Goal: Task Accomplishment & Management: Manage account settings

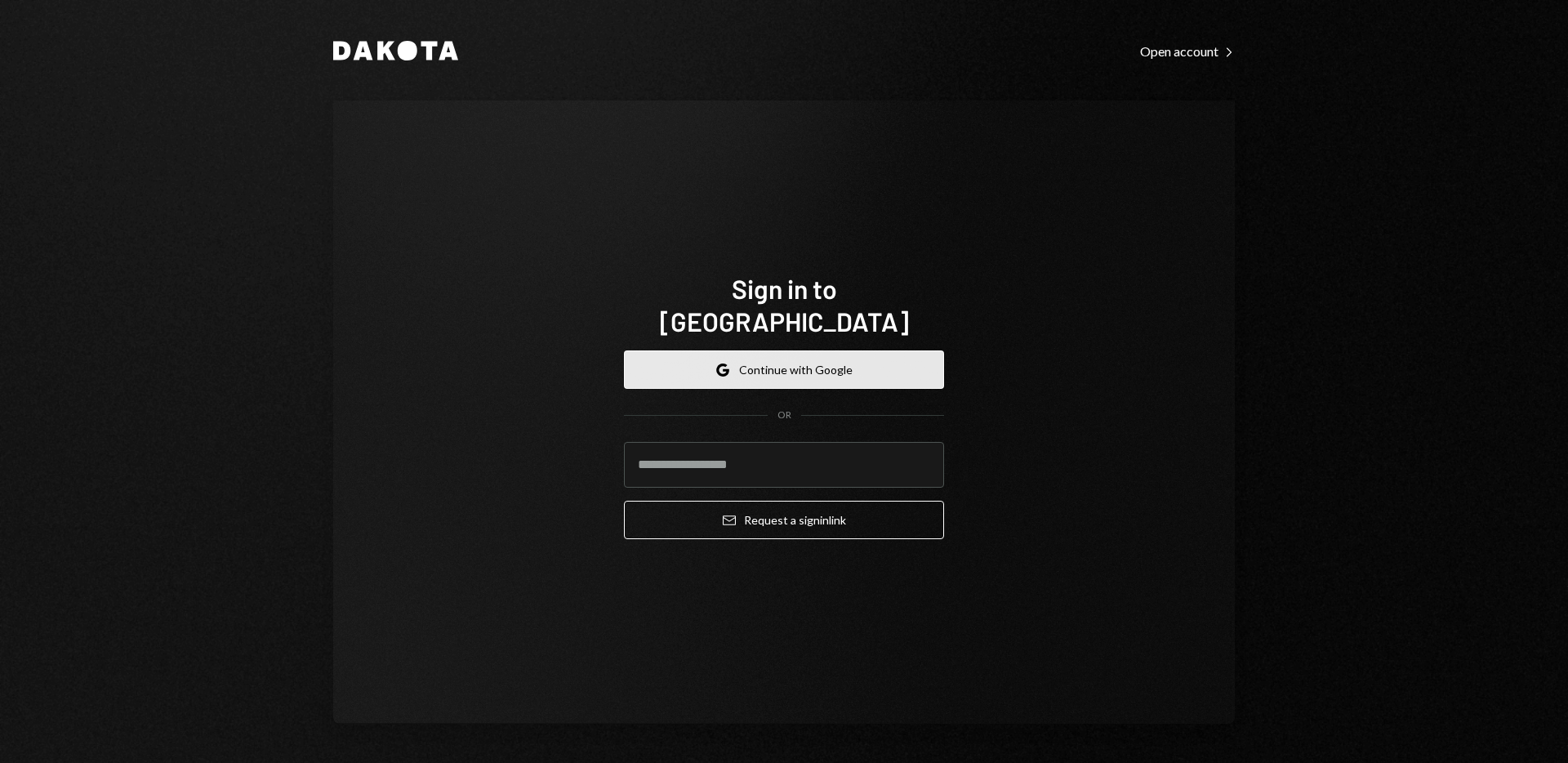
click at [785, 368] on button "Google Continue with Google" at bounding box center [784, 370] width 320 height 39
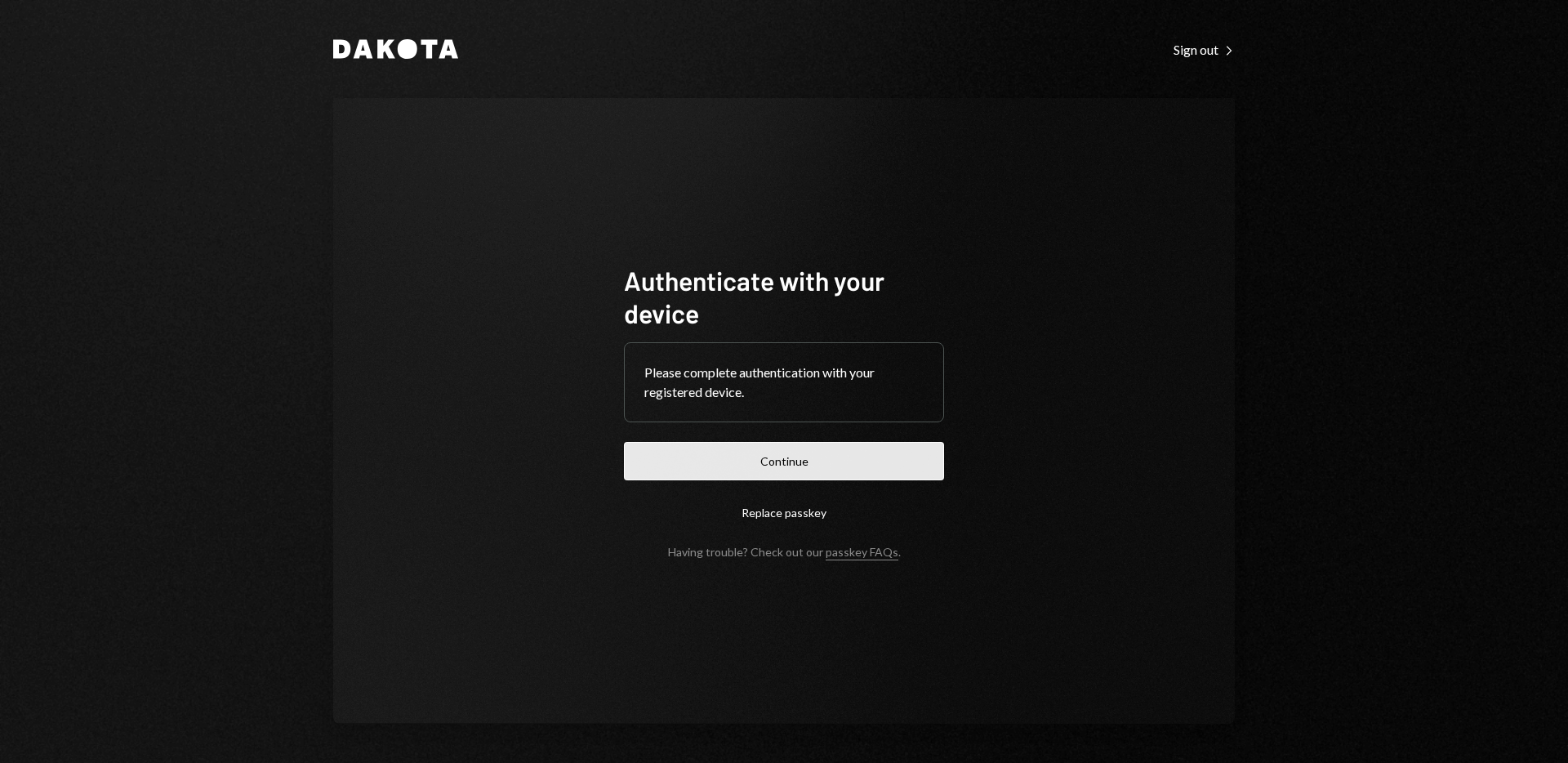
click at [784, 448] on button "Continue" at bounding box center [784, 461] width 320 height 39
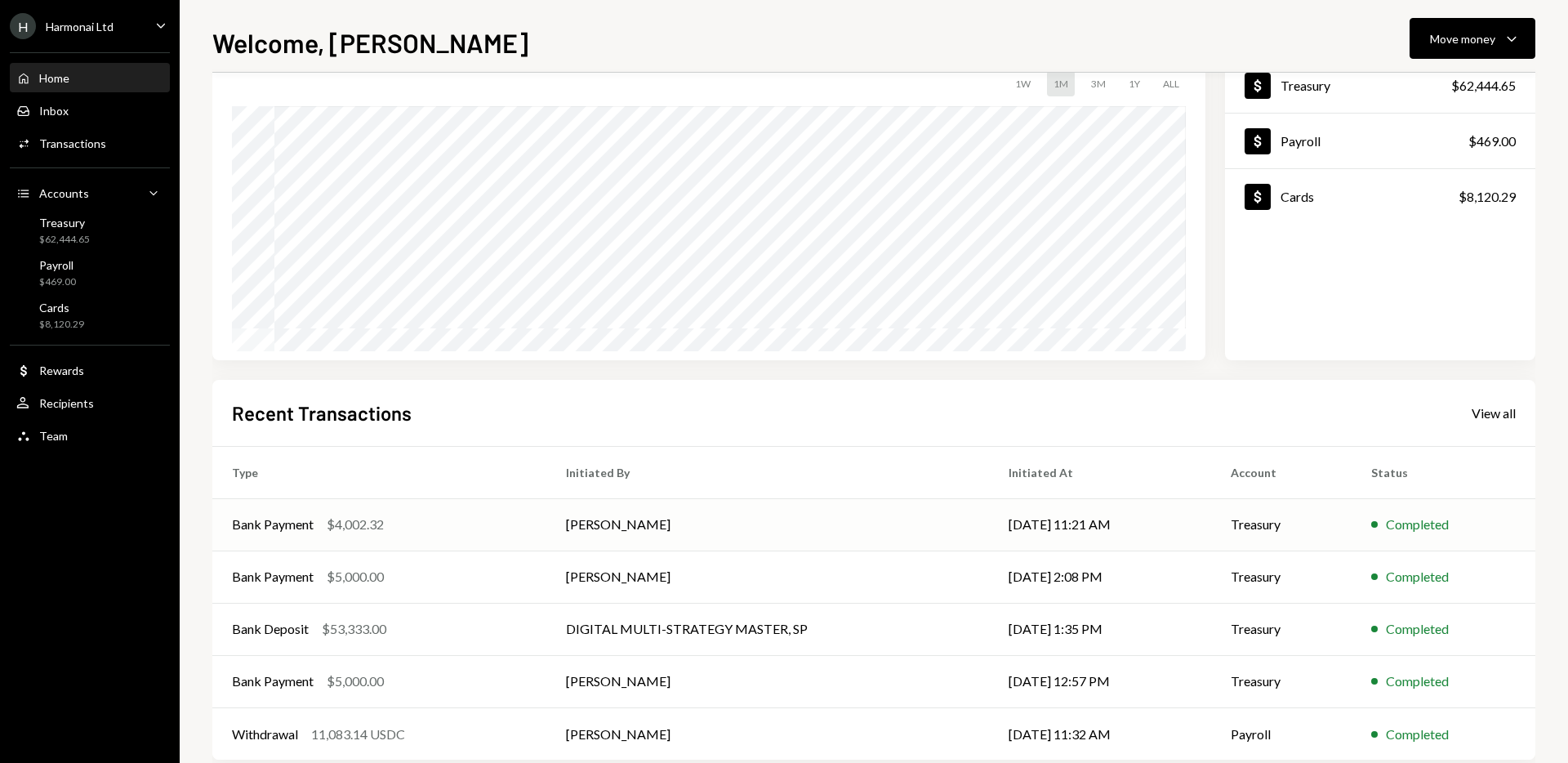
scroll to position [115, 0]
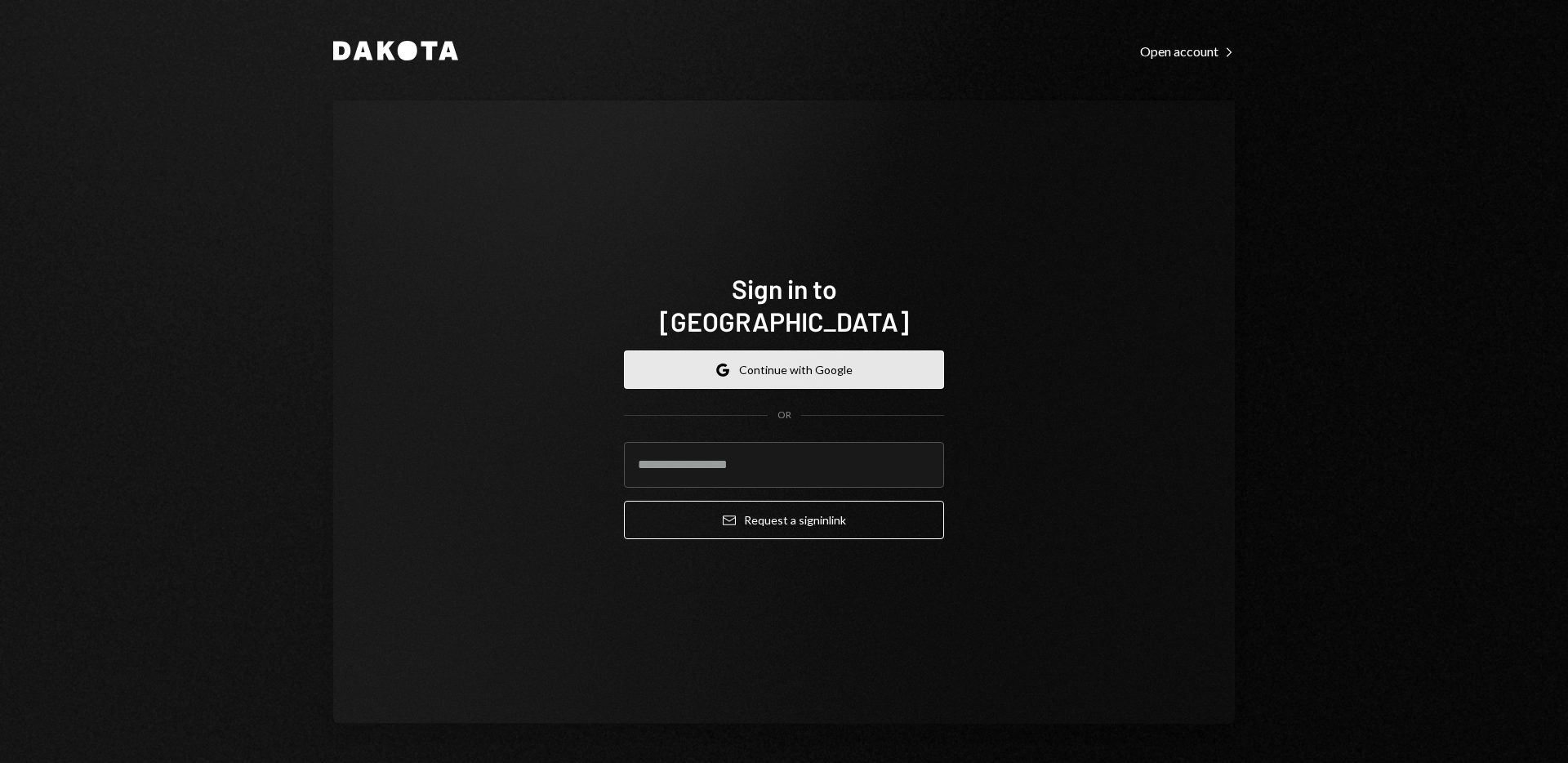
click at [885, 350] on button "Google Continue with Google" at bounding box center [784, 370] width 320 height 39
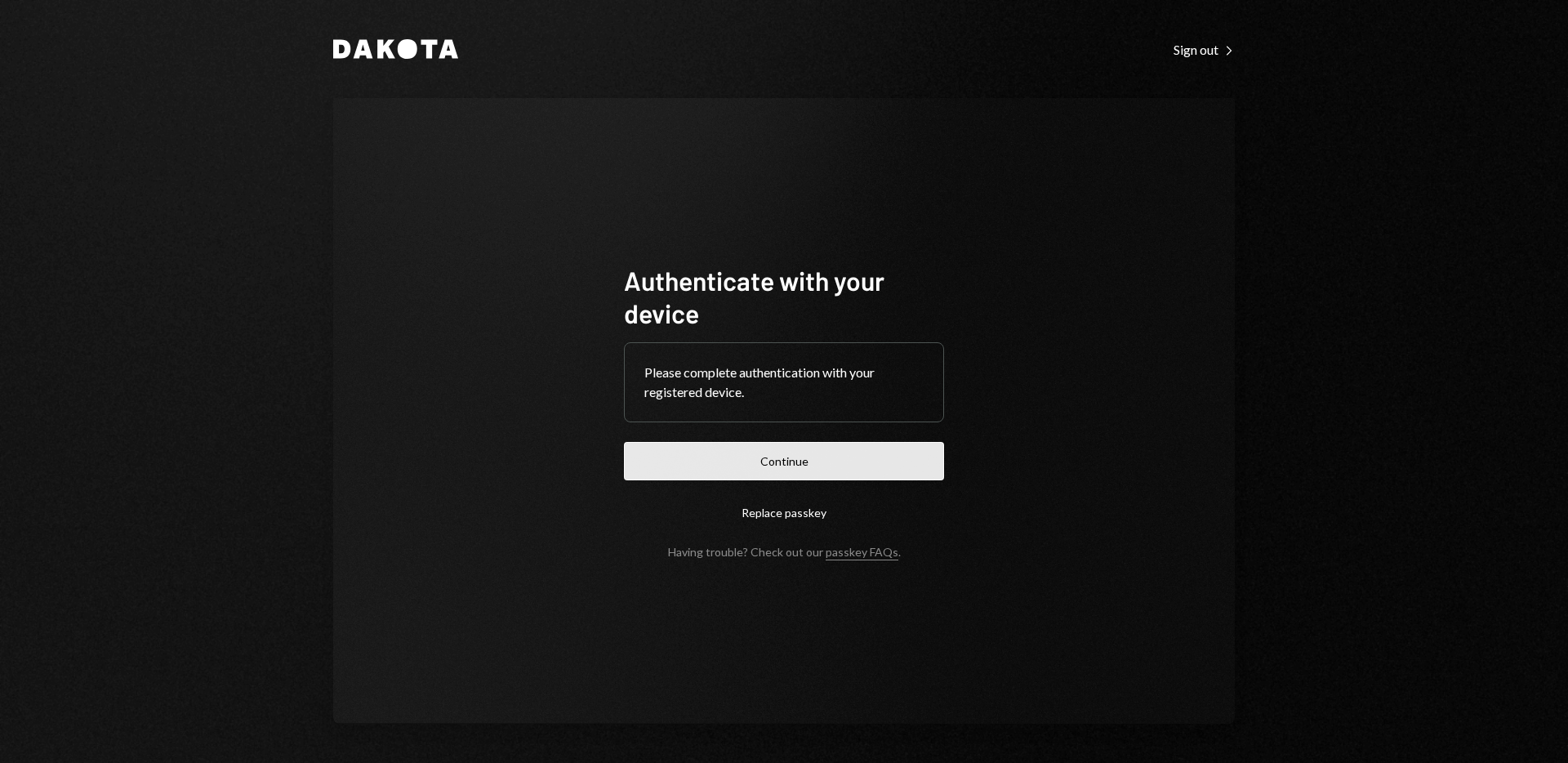
click at [843, 478] on button "Continue" at bounding box center [784, 461] width 320 height 39
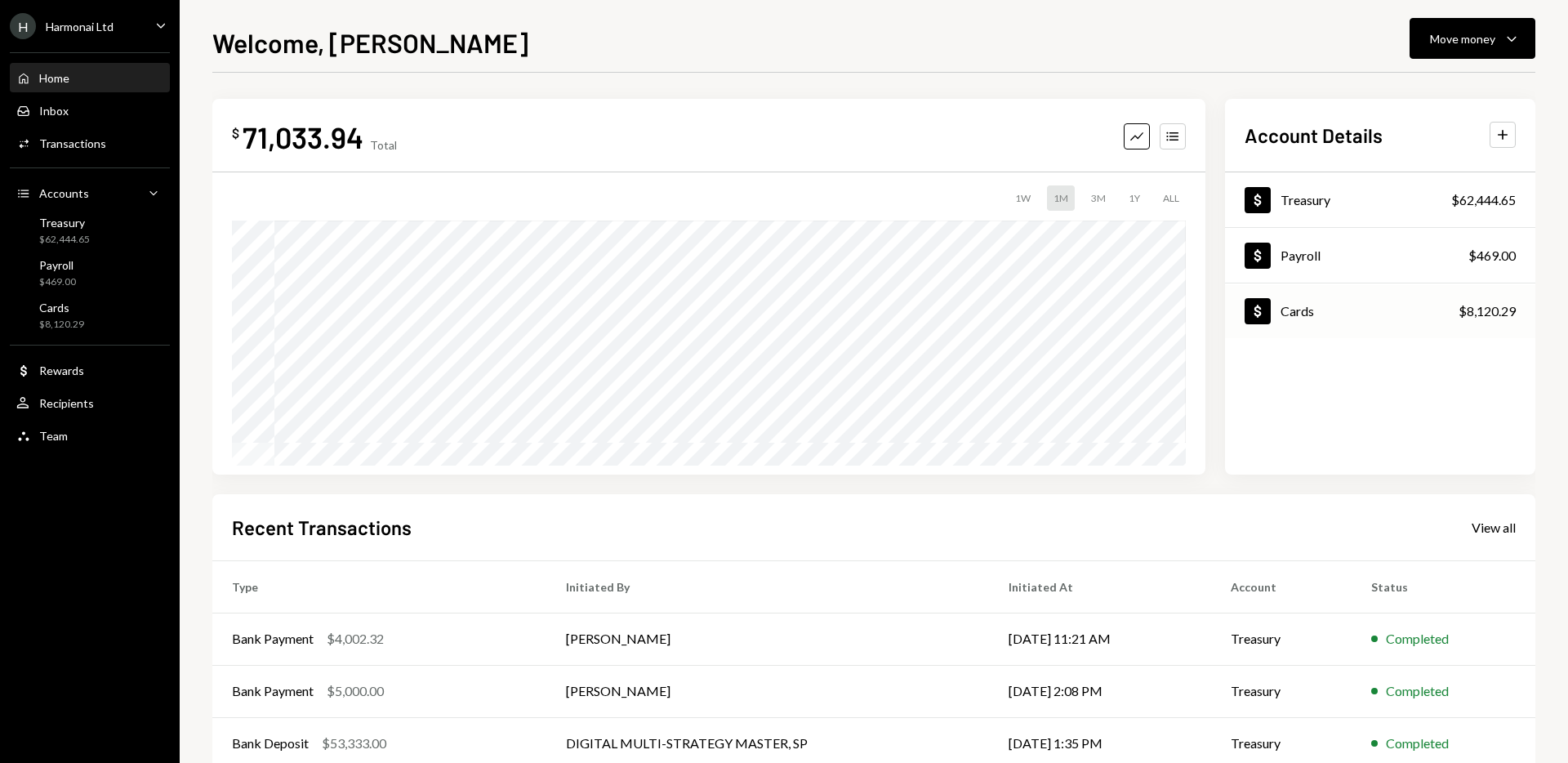
click at [1309, 304] on div "Cards" at bounding box center [1298, 311] width 33 height 16
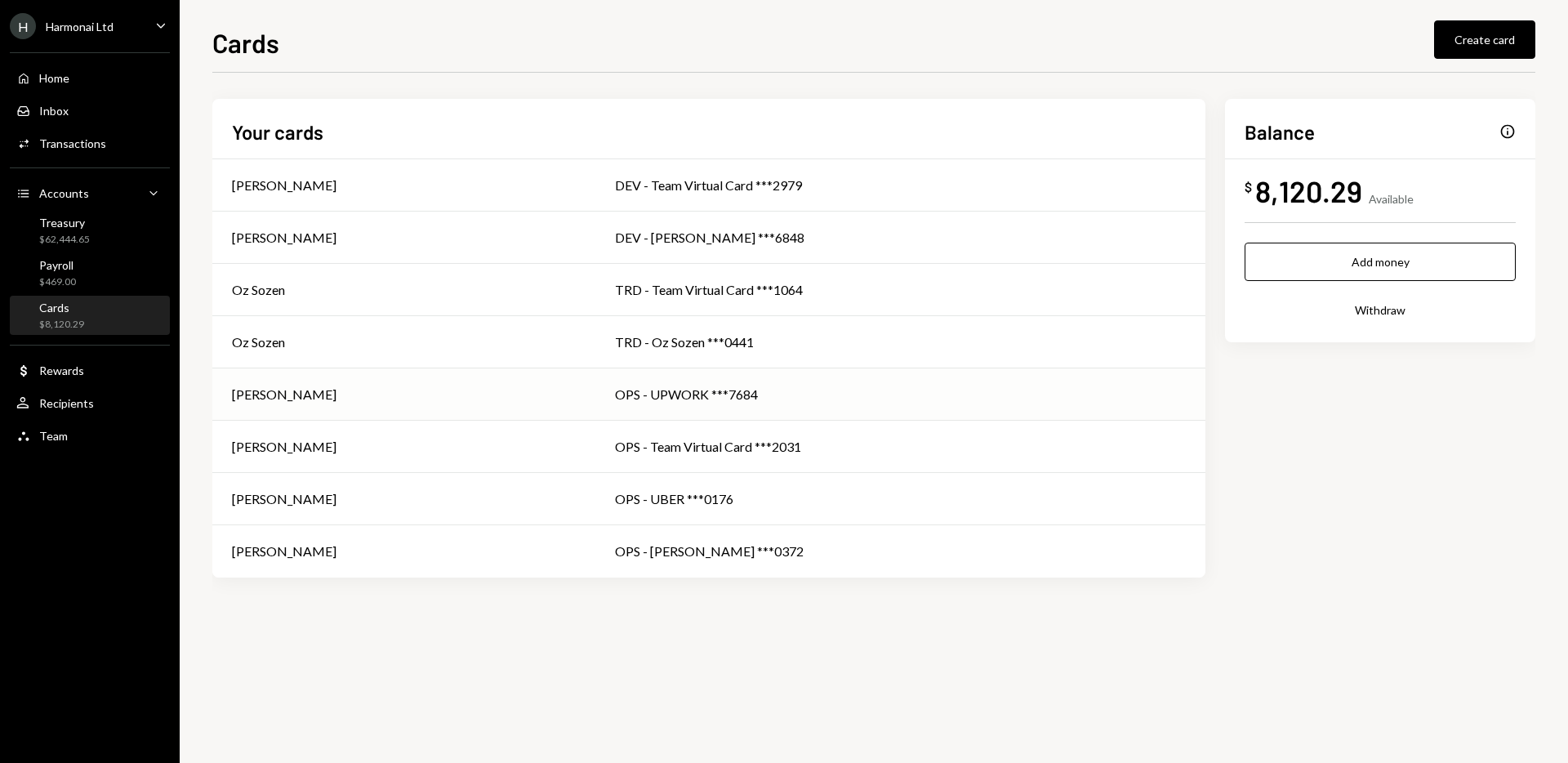
click at [768, 406] on td "OPS - UPWORK ***7684" at bounding box center [899, 394] width 610 height 52
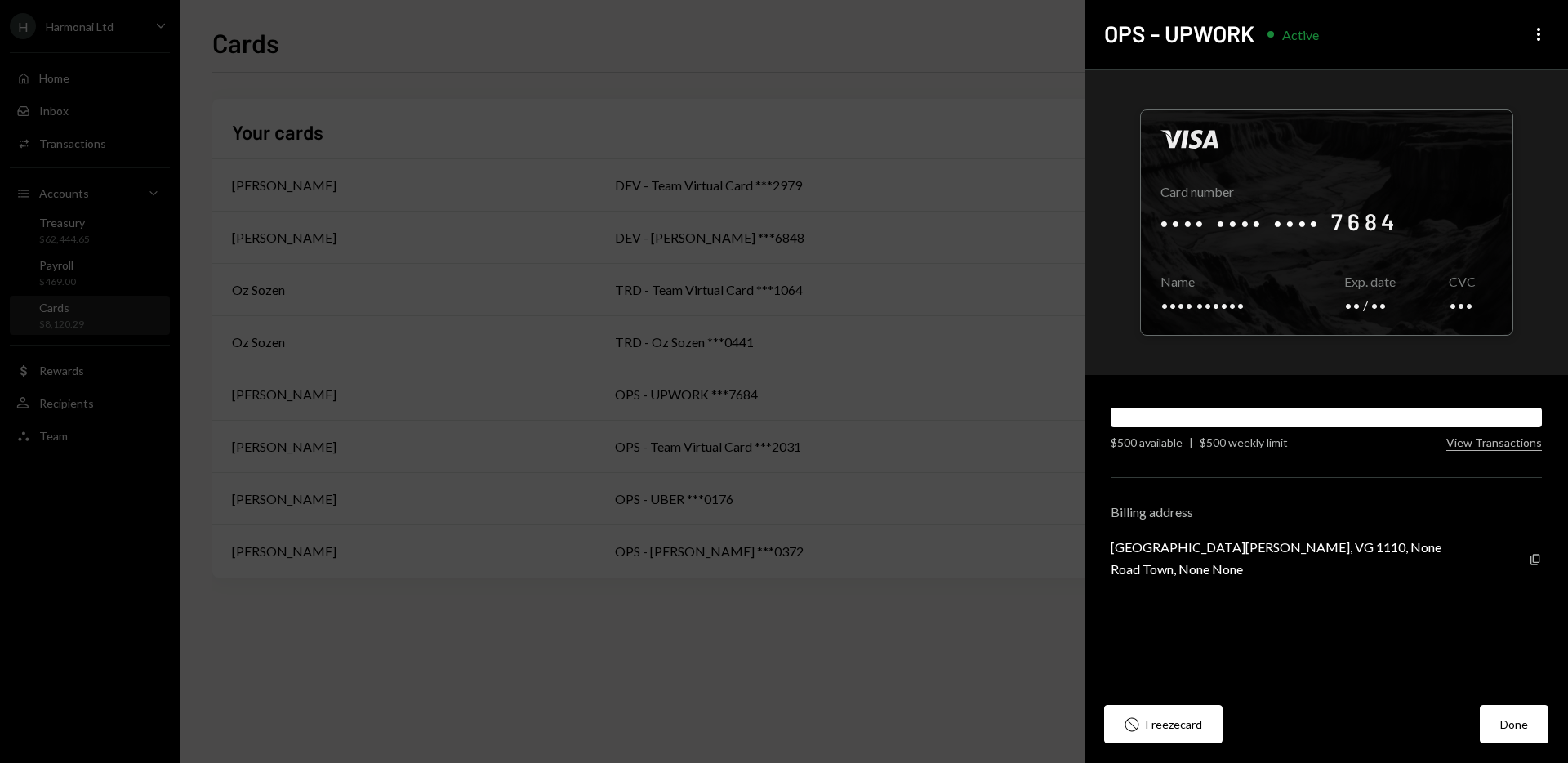
click at [1156, 727] on div "Freeze card" at bounding box center [1173, 723] width 56 height 17
click at [1507, 734] on button "Done" at bounding box center [1514, 723] width 69 height 39
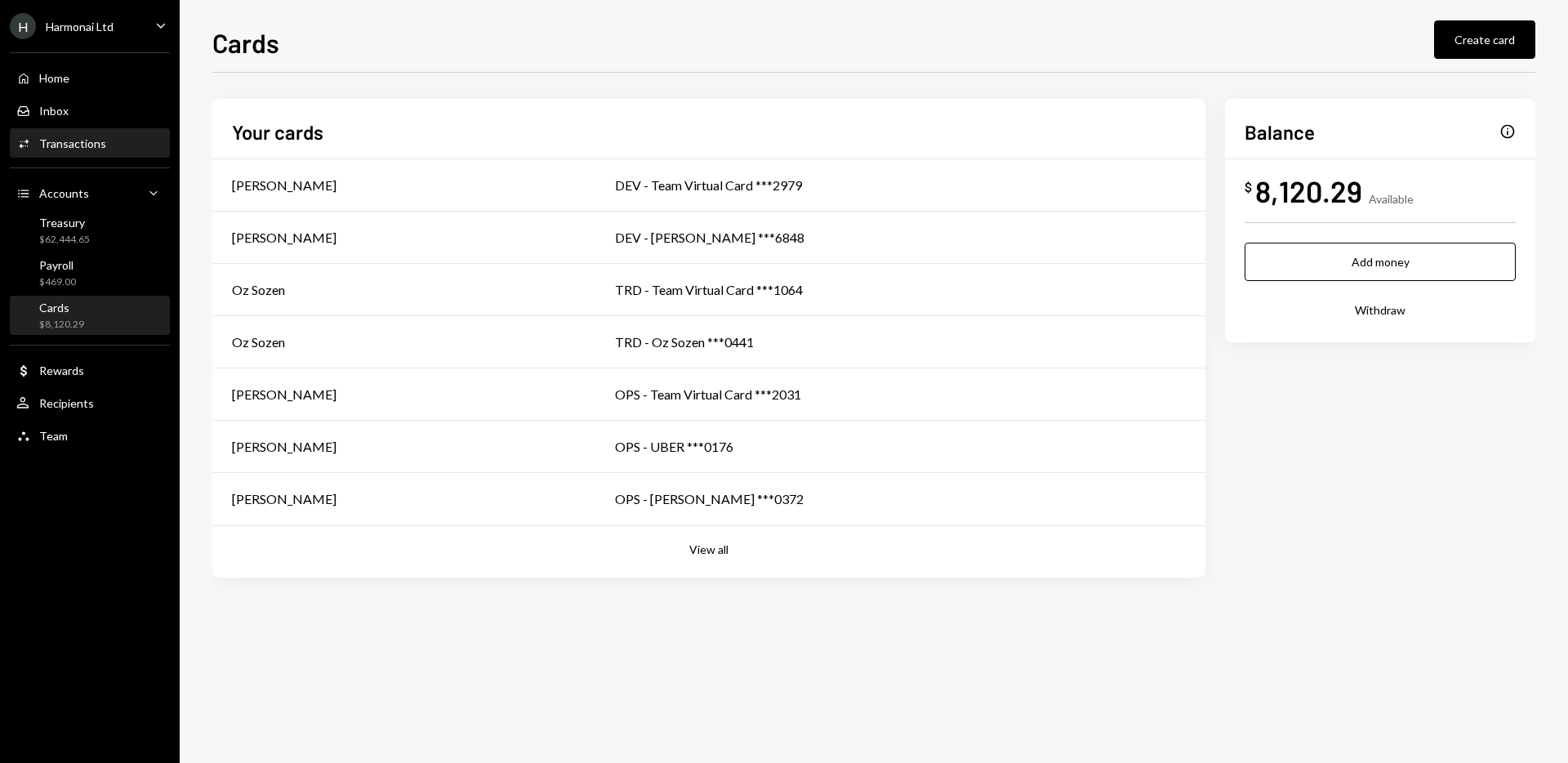
click at [86, 136] on div "Transactions" at bounding box center [73, 142] width 67 height 14
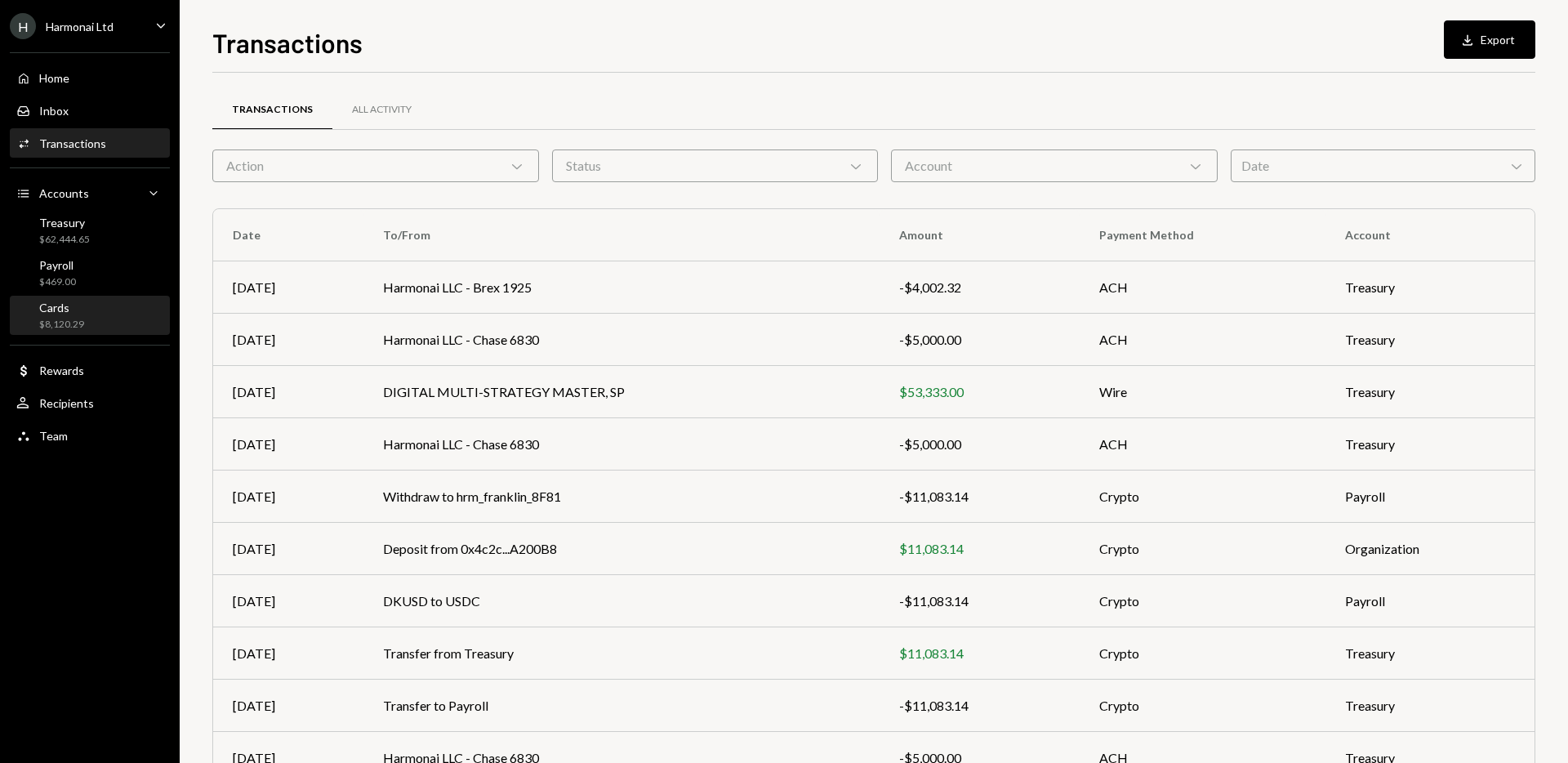
click at [65, 301] on div "Cards" at bounding box center [62, 307] width 45 height 14
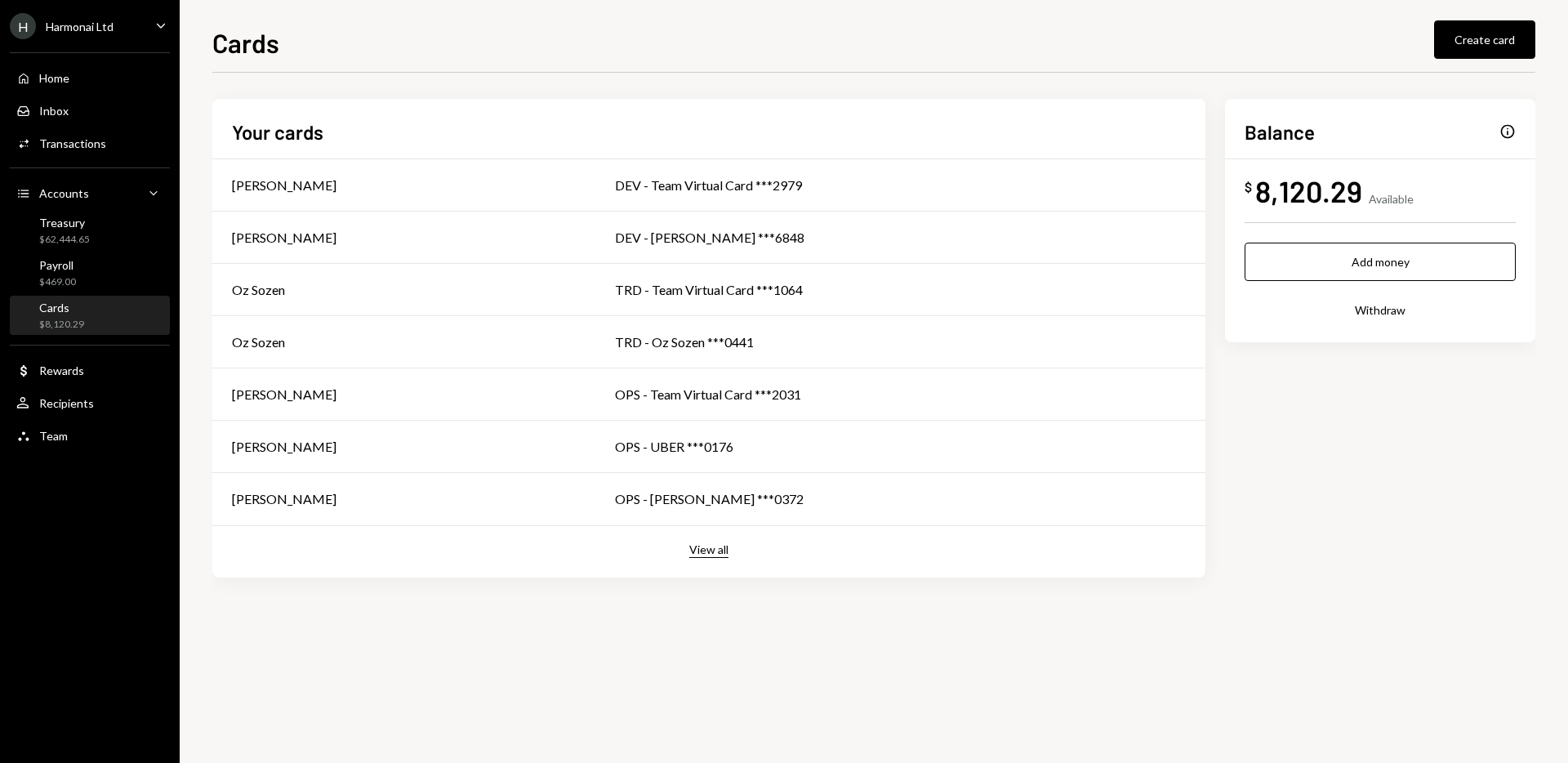
click at [702, 551] on button "View all" at bounding box center [709, 550] width 40 height 16
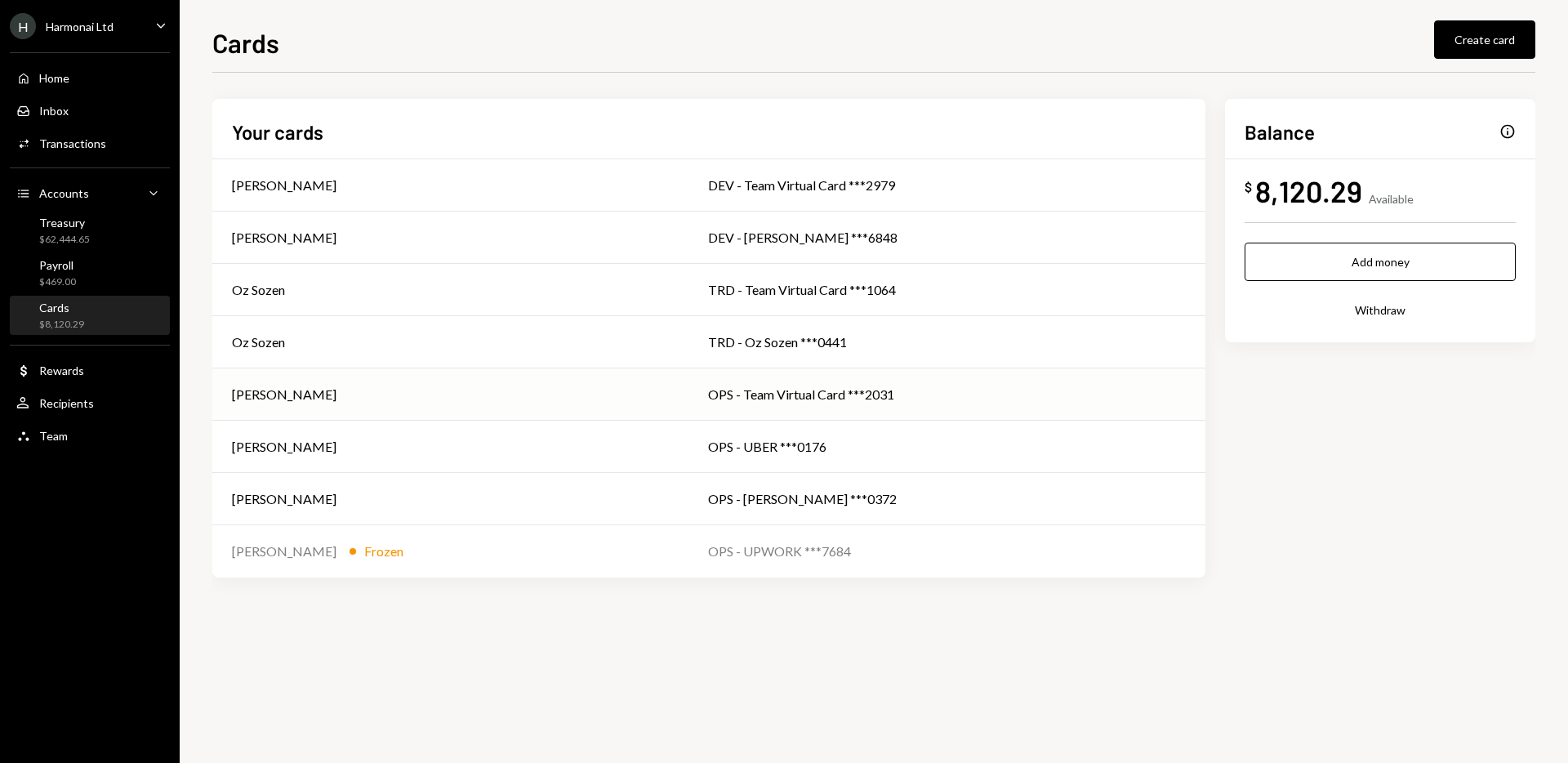
click at [511, 385] on div "[PERSON_NAME]" at bounding box center [450, 393] width 437 height 19
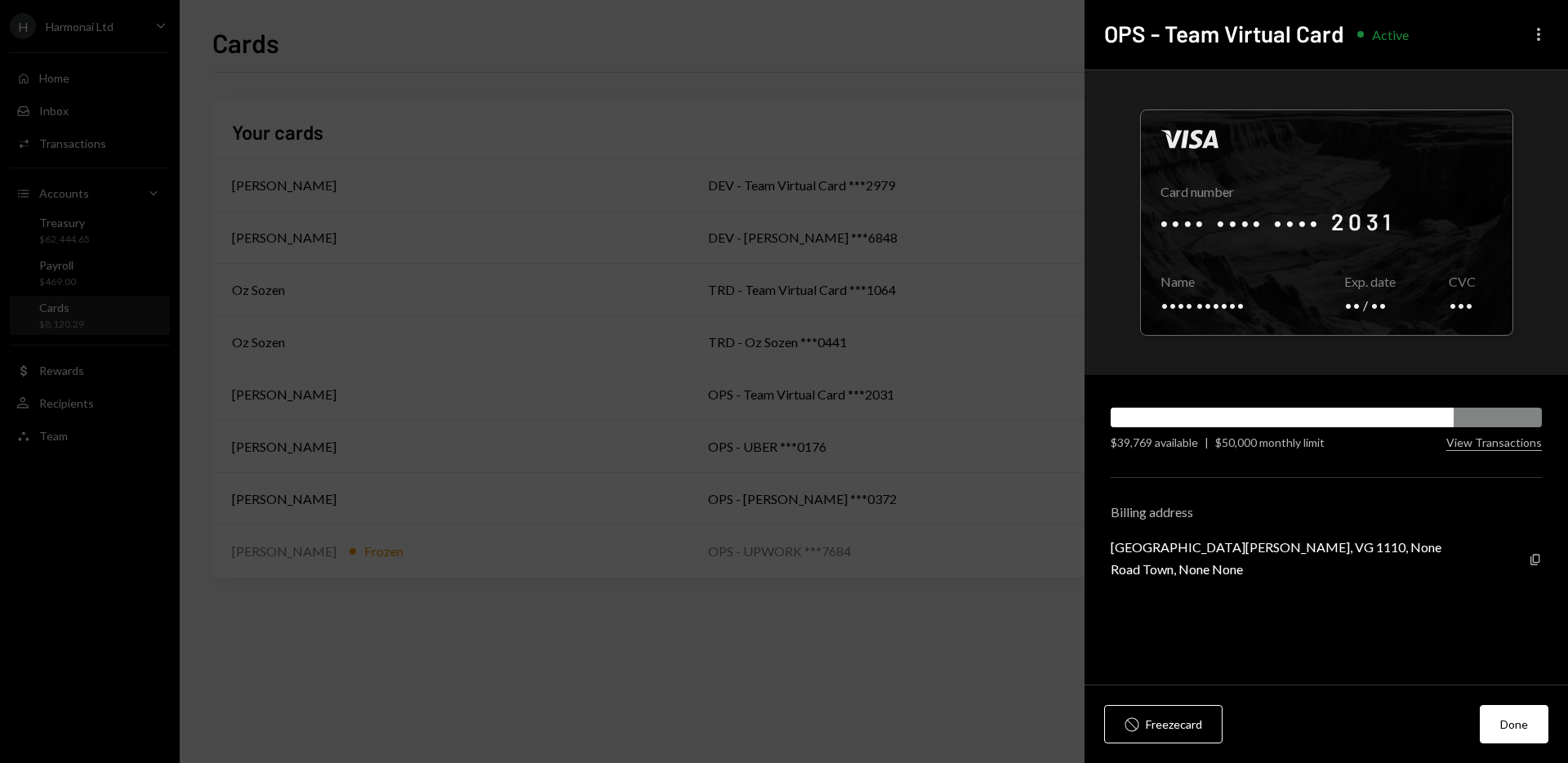
click at [1543, 37] on icon "More" at bounding box center [1539, 34] width 19 height 19
click at [1494, 68] on div "Edit nickname" at bounding box center [1490, 69] width 98 height 28
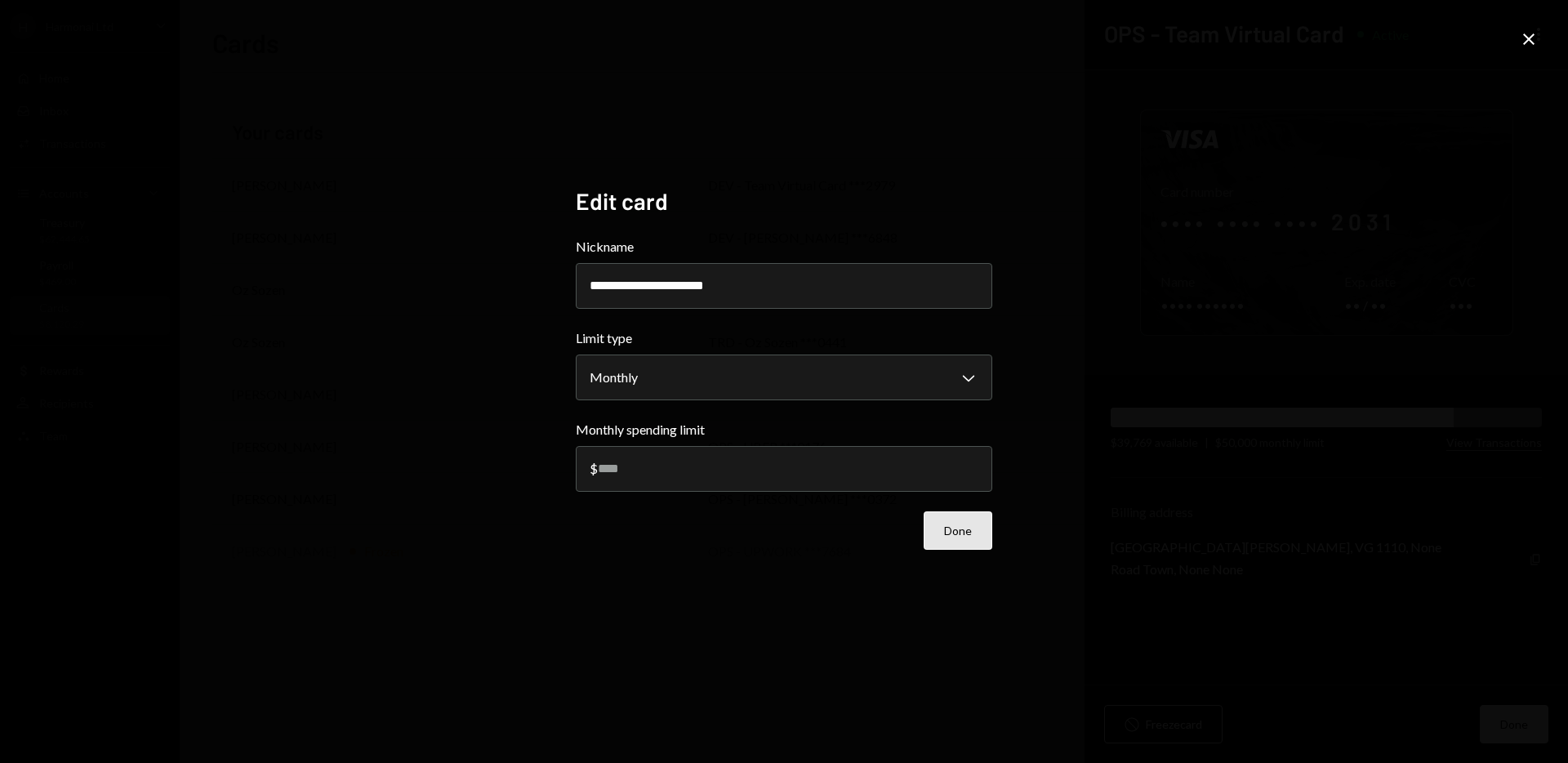
type input "**********"
click at [962, 541] on button "Done" at bounding box center [958, 530] width 69 height 39
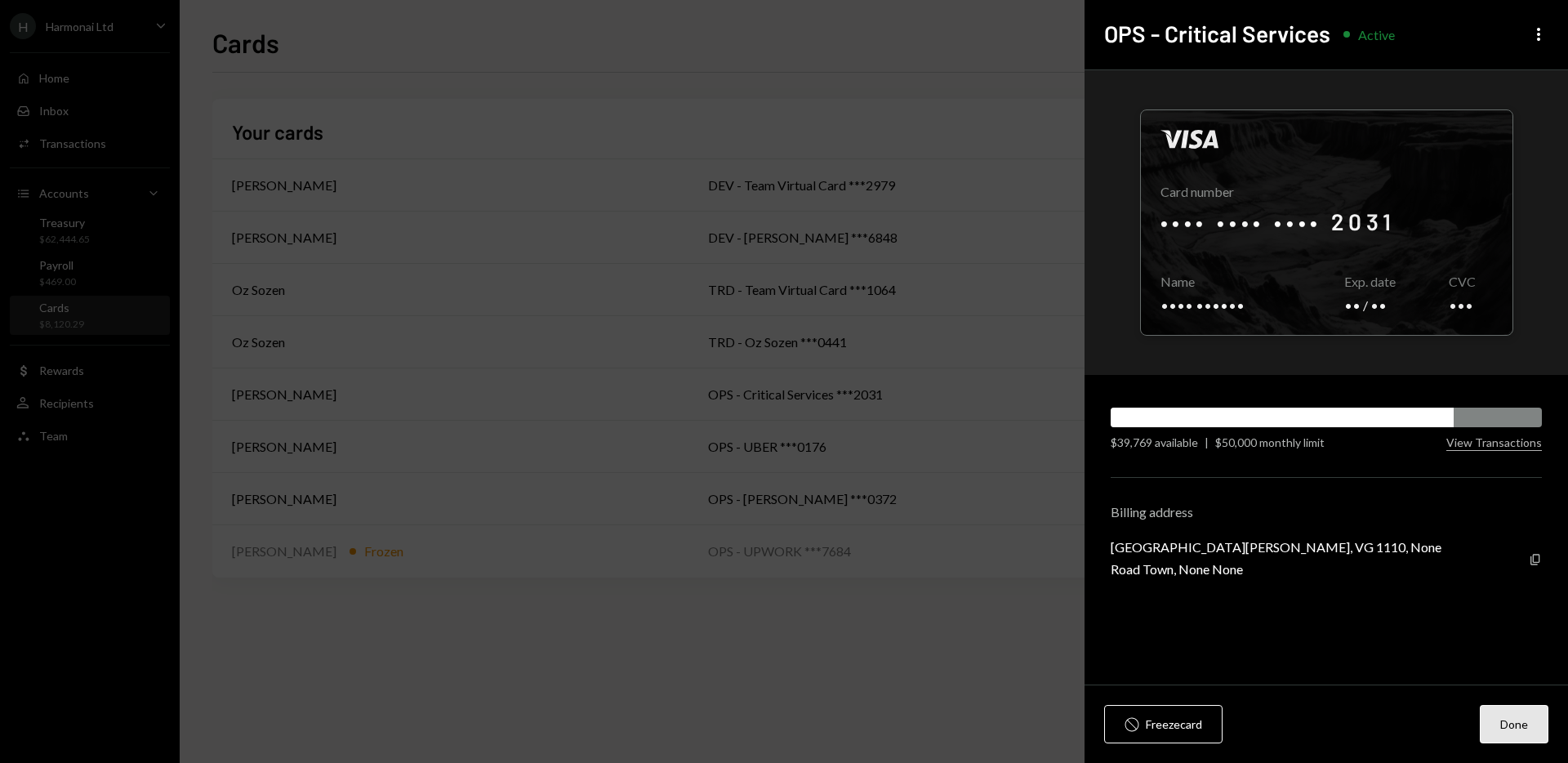
click at [1512, 718] on button "Done" at bounding box center [1514, 723] width 69 height 39
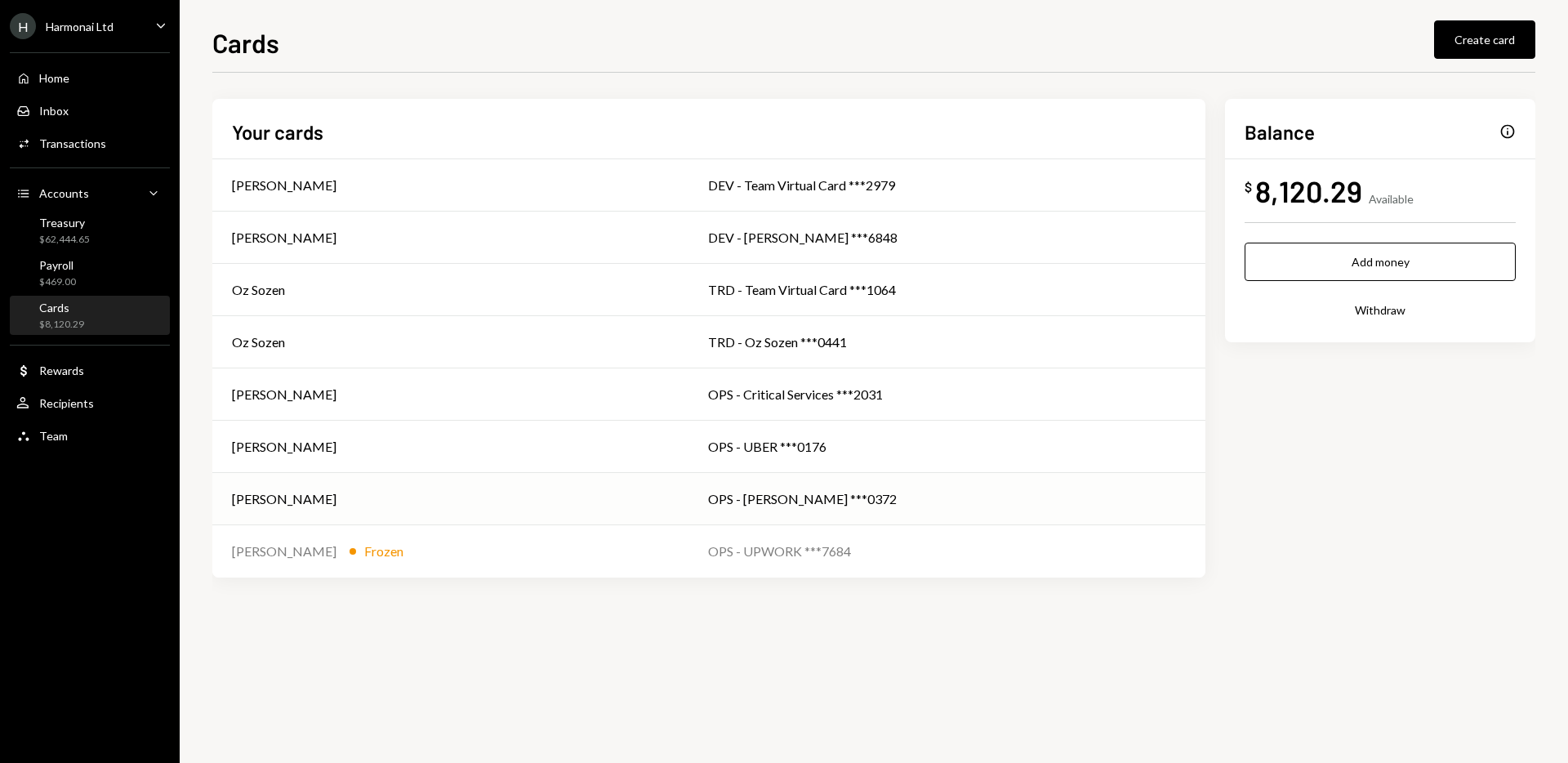
click at [835, 506] on div "OPS - [PERSON_NAME] ***0372" at bounding box center [947, 498] width 478 height 19
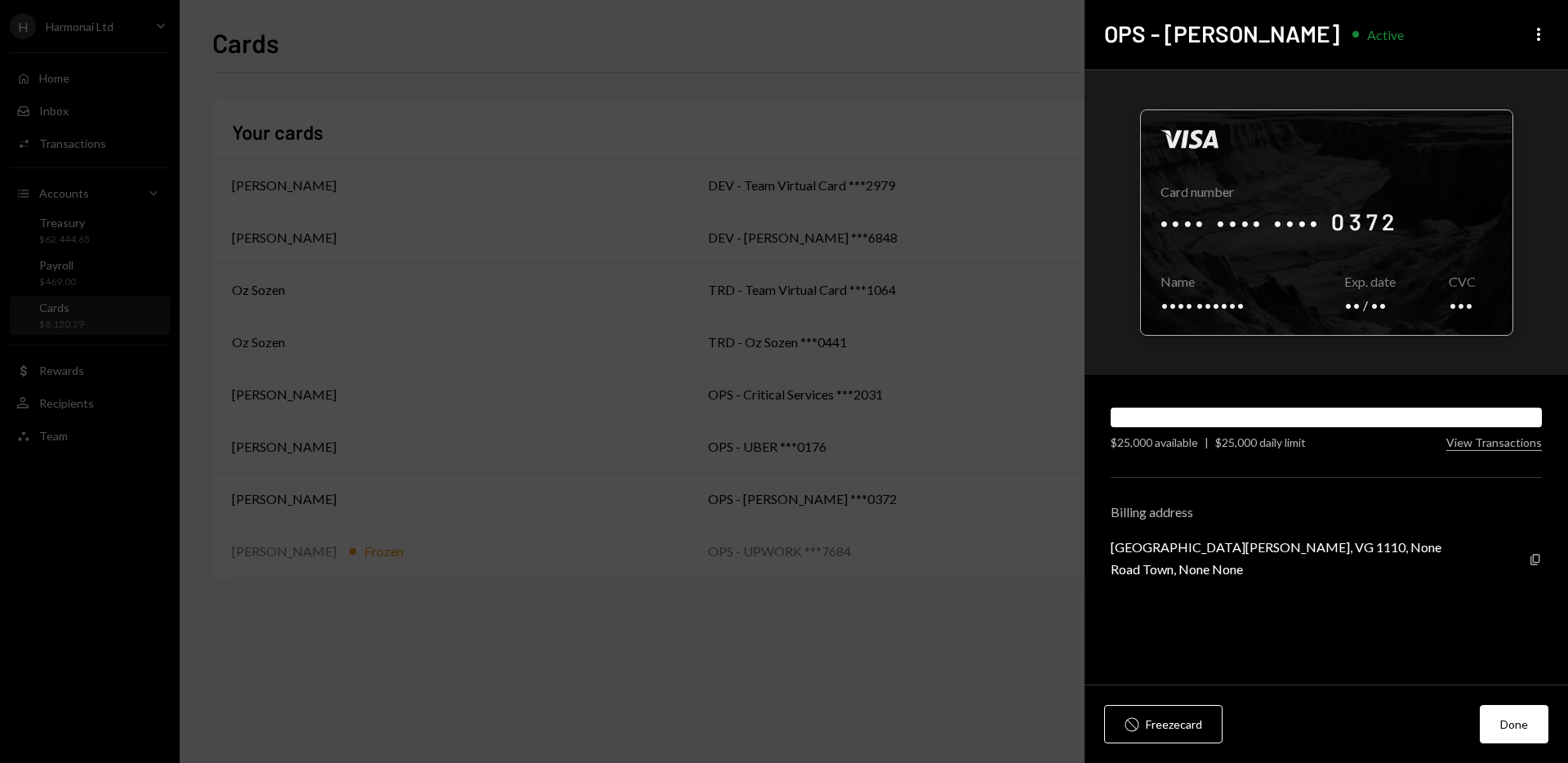
click at [1359, 226] on div at bounding box center [1327, 222] width 372 height 224
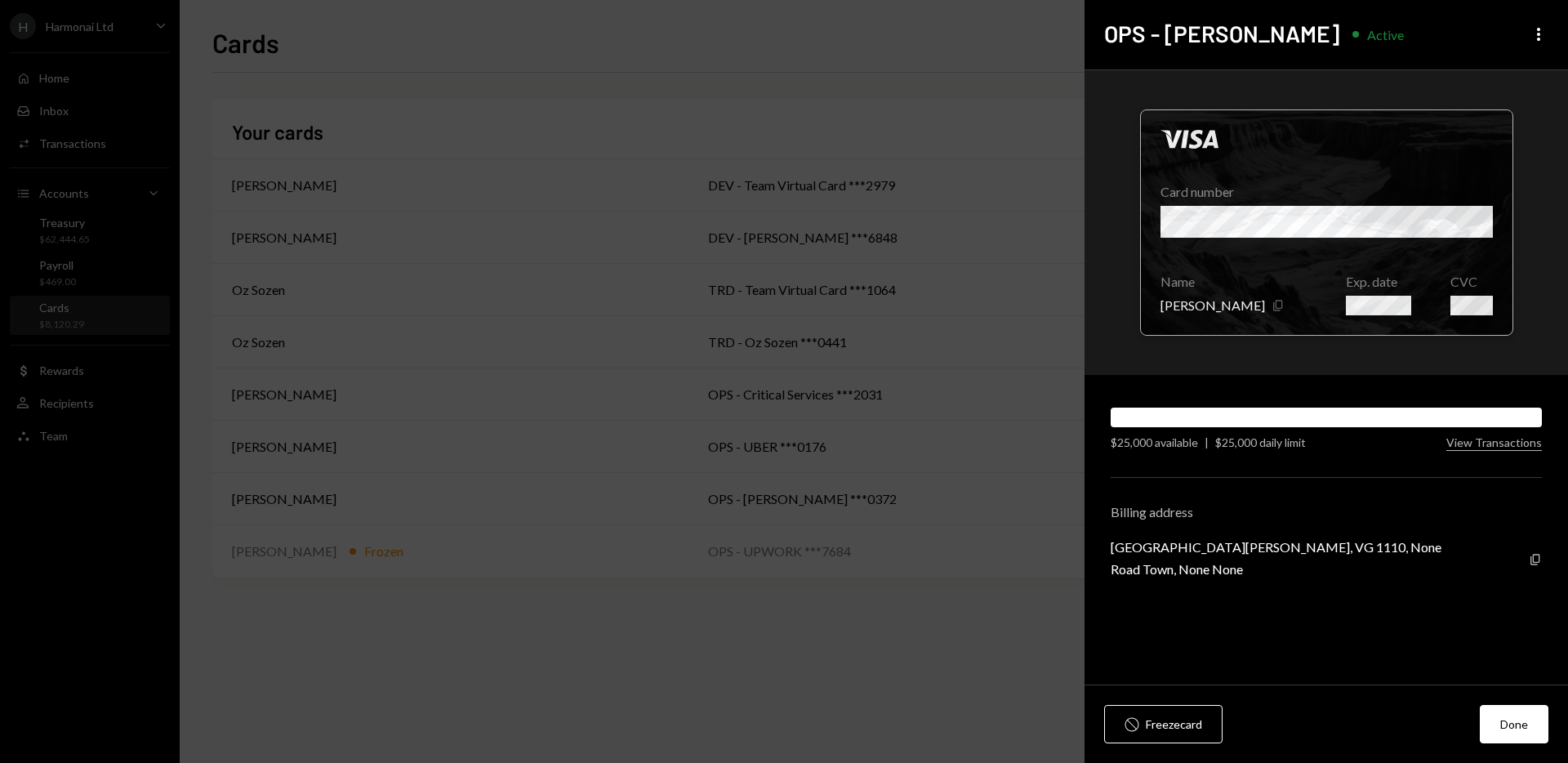
click at [1272, 309] on icon "Copy" at bounding box center [1278, 305] width 13 height 13
click at [1522, 723] on button "Done" at bounding box center [1514, 723] width 69 height 39
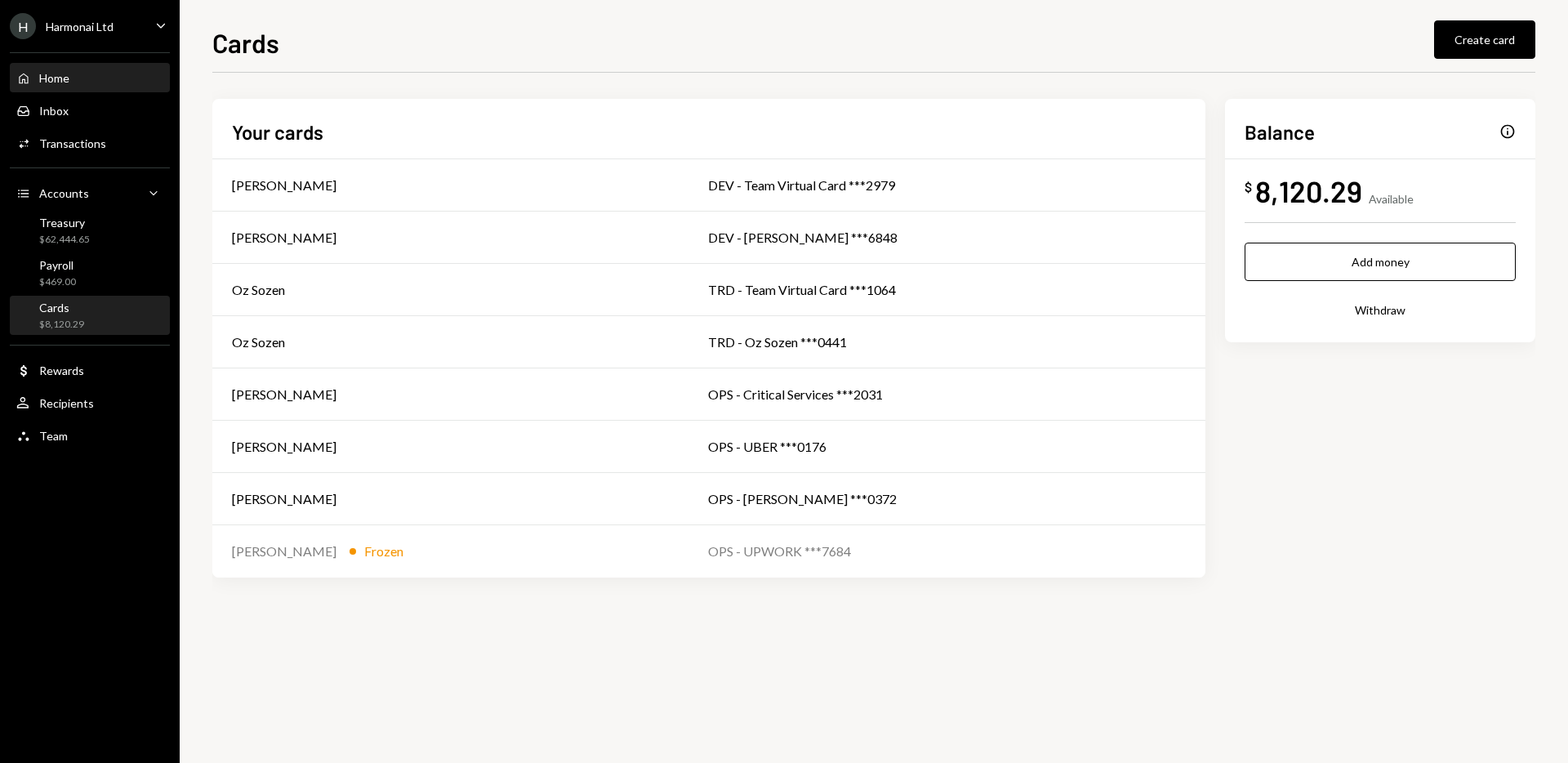
click at [59, 77] on div "Home" at bounding box center [54, 77] width 30 height 14
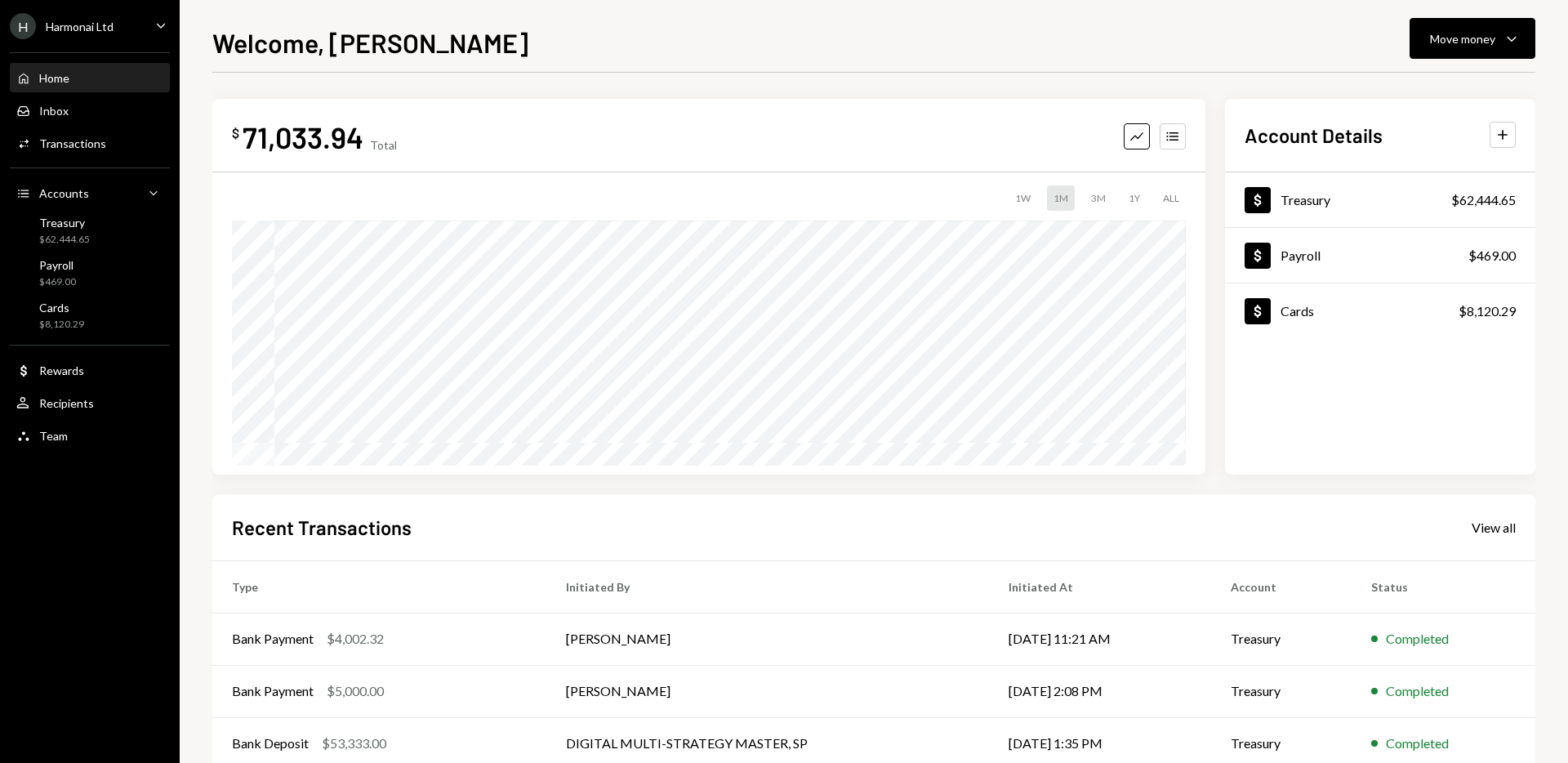
click at [139, 32] on div "H Harmonai Ltd Caret Down" at bounding box center [89, 26] width 179 height 26
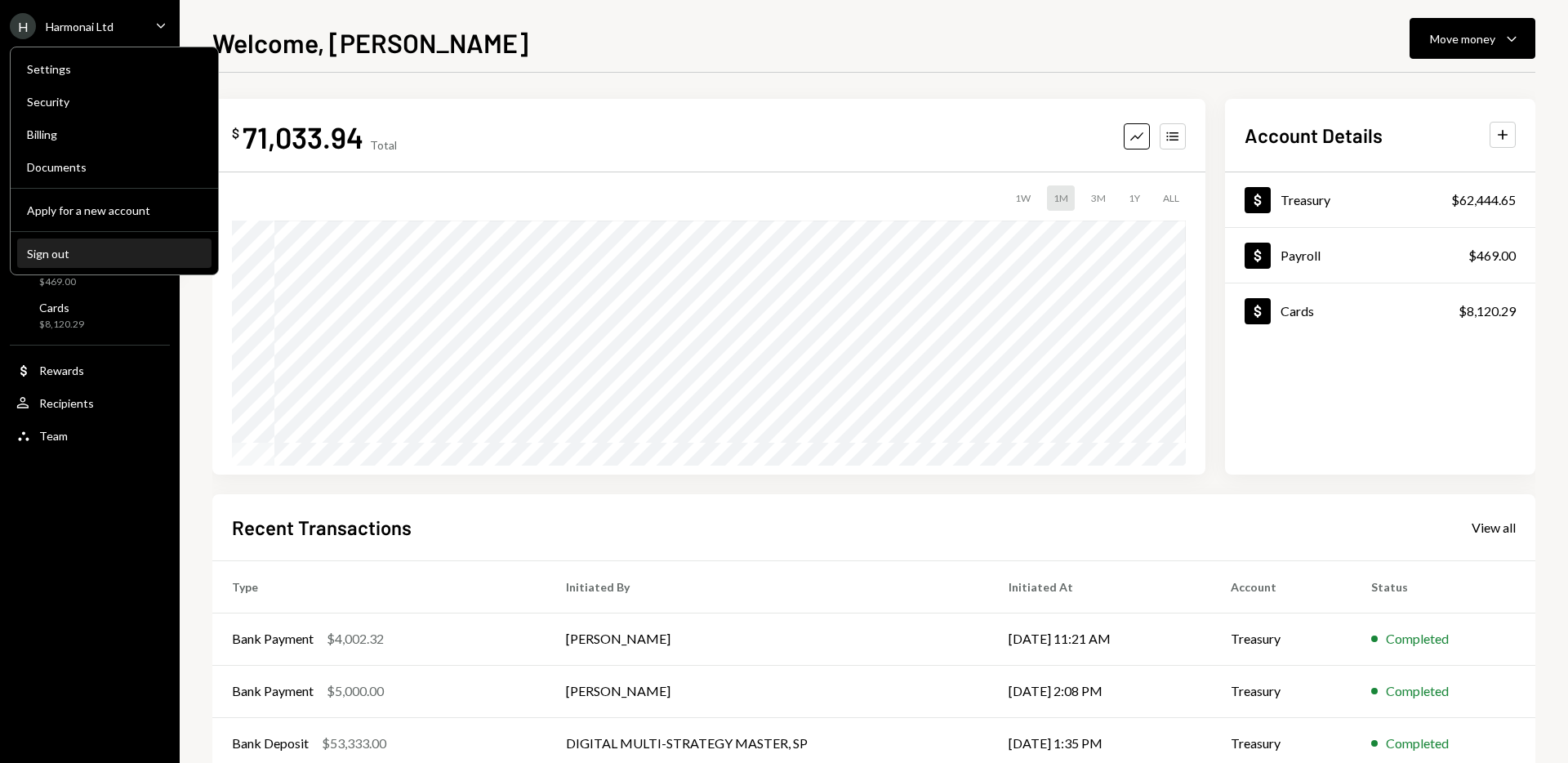
click at [102, 258] on div "Sign out" at bounding box center [114, 253] width 175 height 14
